Goal: Information Seeking & Learning: Learn about a topic

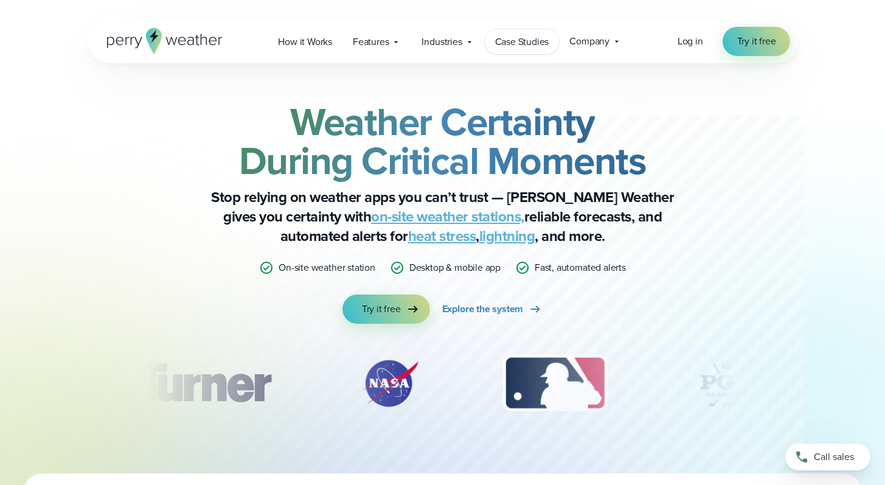
click at [507, 49] on link "Case Studies" at bounding box center [522, 41] width 75 height 25
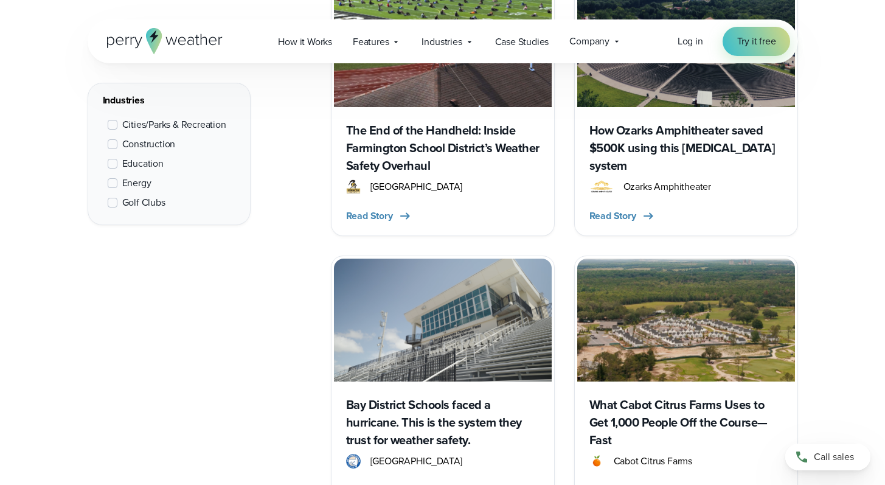
click at [175, 128] on span "Cities/Parks & Recreation" at bounding box center [174, 124] width 104 height 15
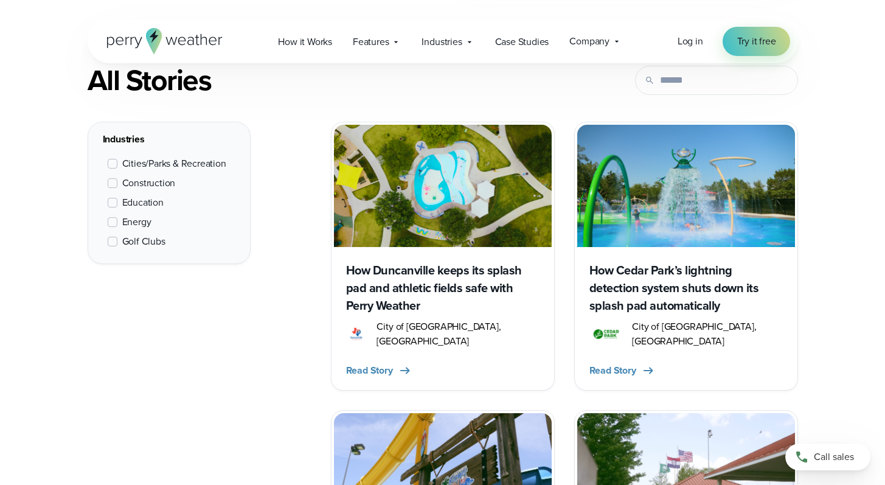
scroll to position [405, 0]
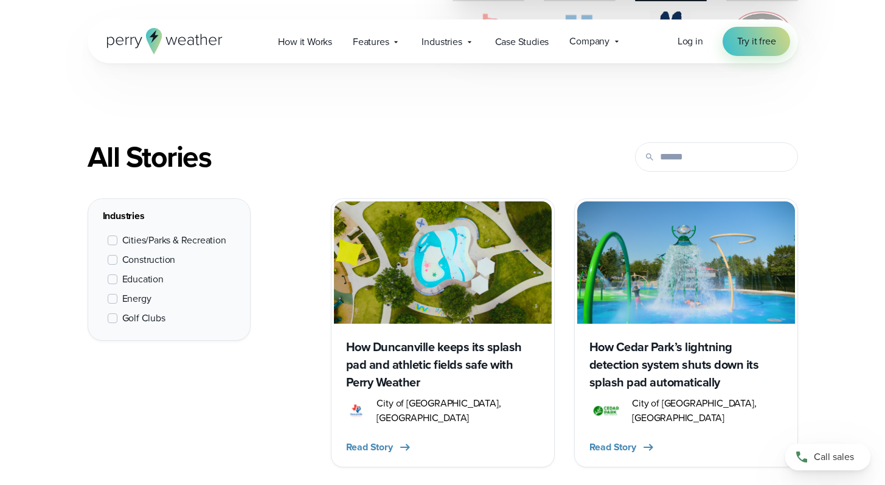
click at [623, 346] on h3 "How Cedar Park’s lightning detection system shuts down its splash pad automatic…" at bounding box center [685, 364] width 193 height 53
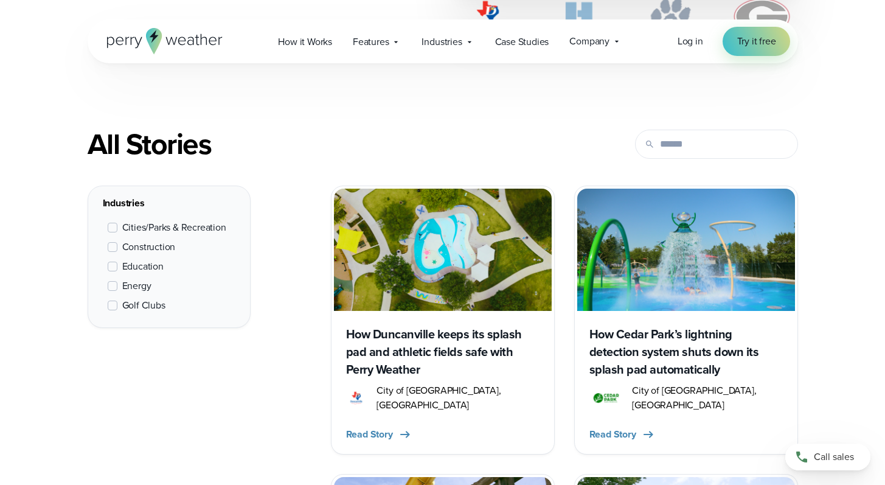
scroll to position [420, 0]
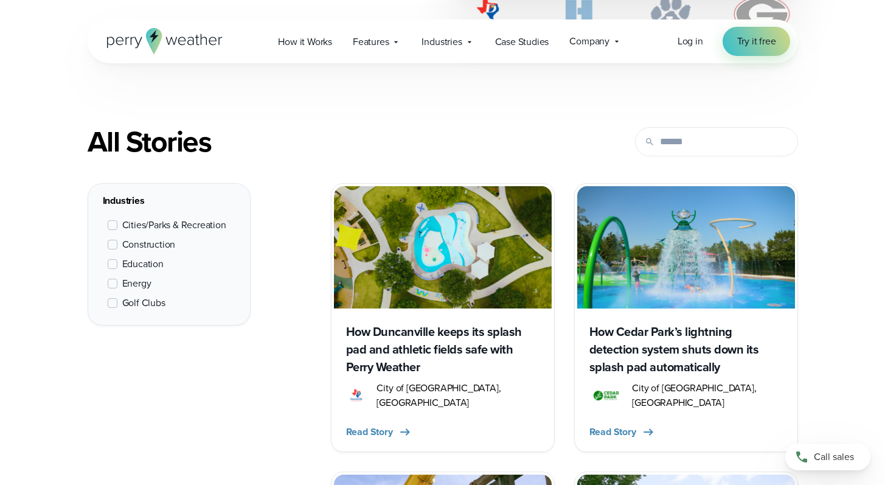
click at [437, 340] on h3 "How Duncanville keeps its splash pad and athletic fields safe with Perry Weather" at bounding box center [442, 349] width 193 height 53
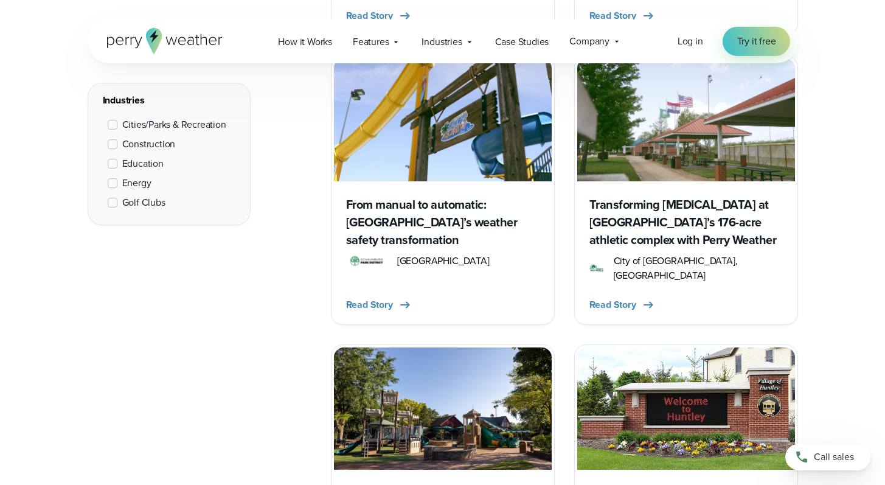
scroll to position [1410, 0]
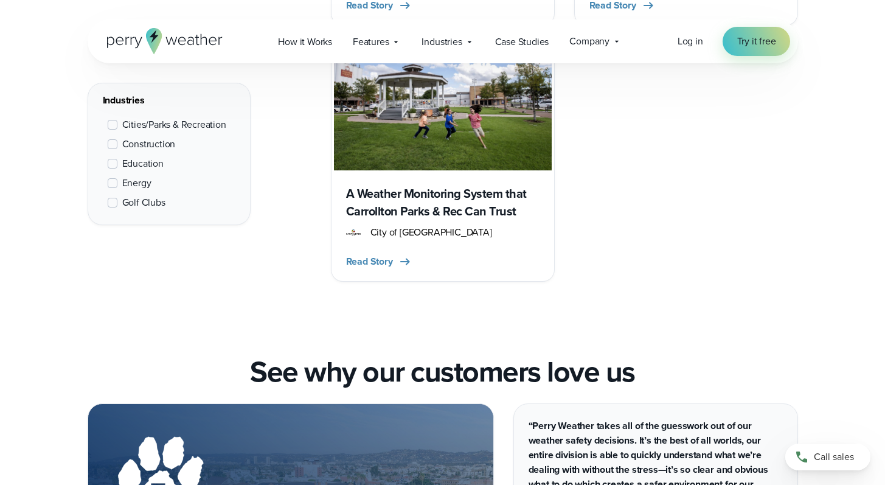
click at [419, 185] on h3 "A Weather Monitoring System that Carrollton Parks & Rec Can Trust" at bounding box center [442, 202] width 193 height 35
